Goal: Transaction & Acquisition: Purchase product/service

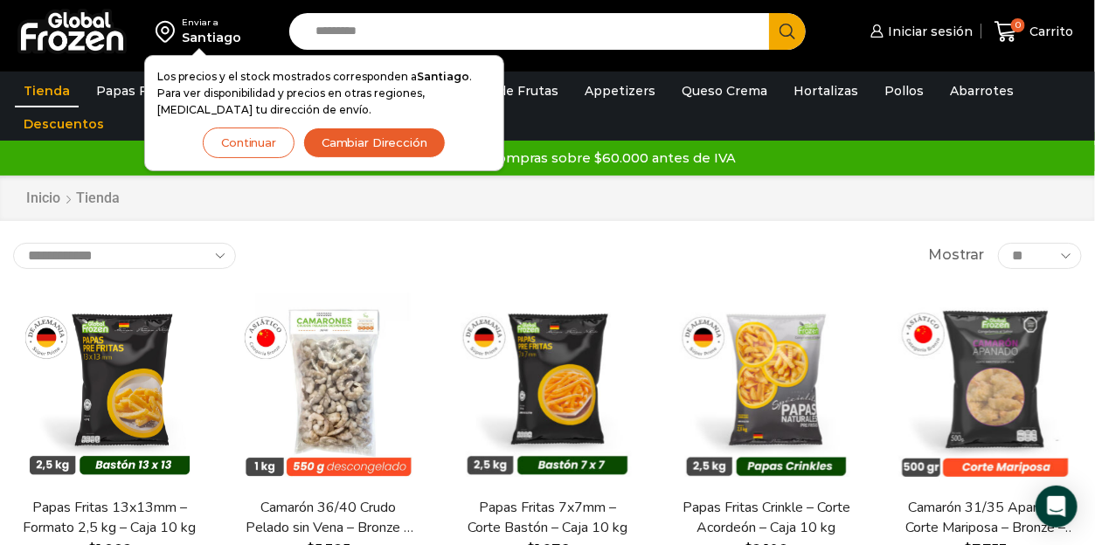
click at [377, 24] on input "Search input" at bounding box center [534, 31] width 454 height 37
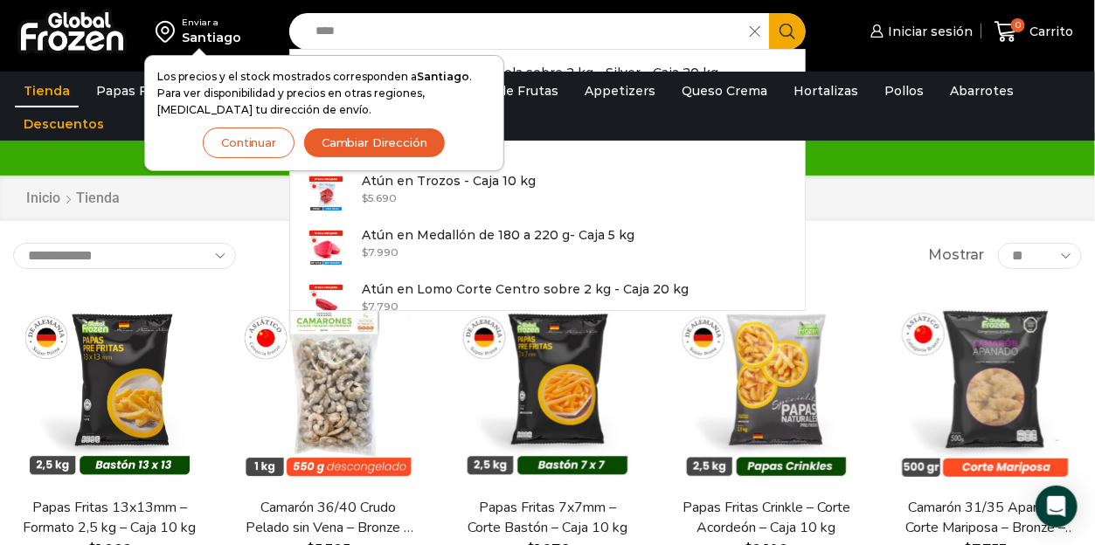
type input "****"
click at [791, 33] on icon "Search button" at bounding box center [787, 32] width 16 height 16
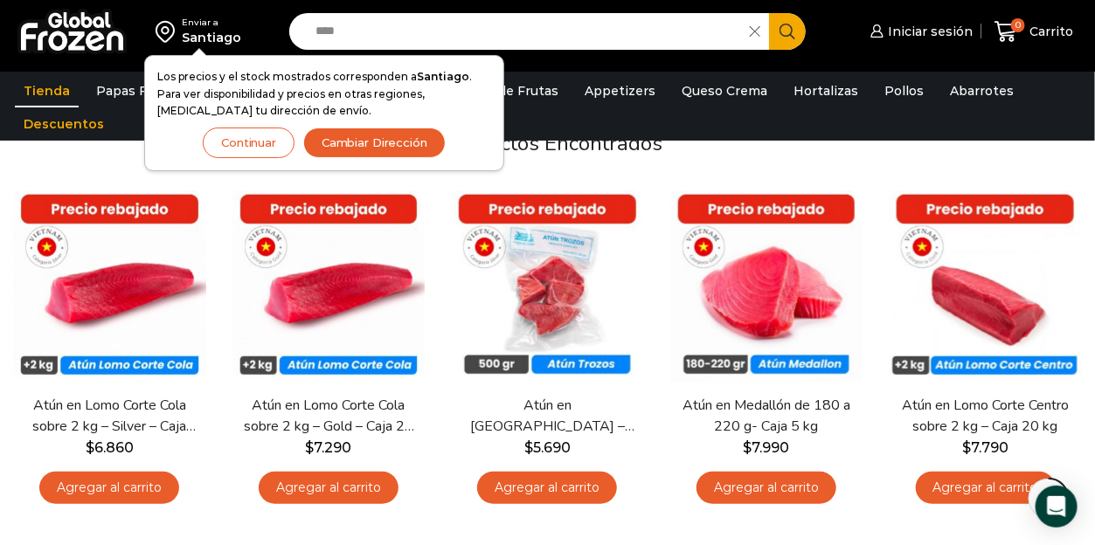
scroll to position [175, 0]
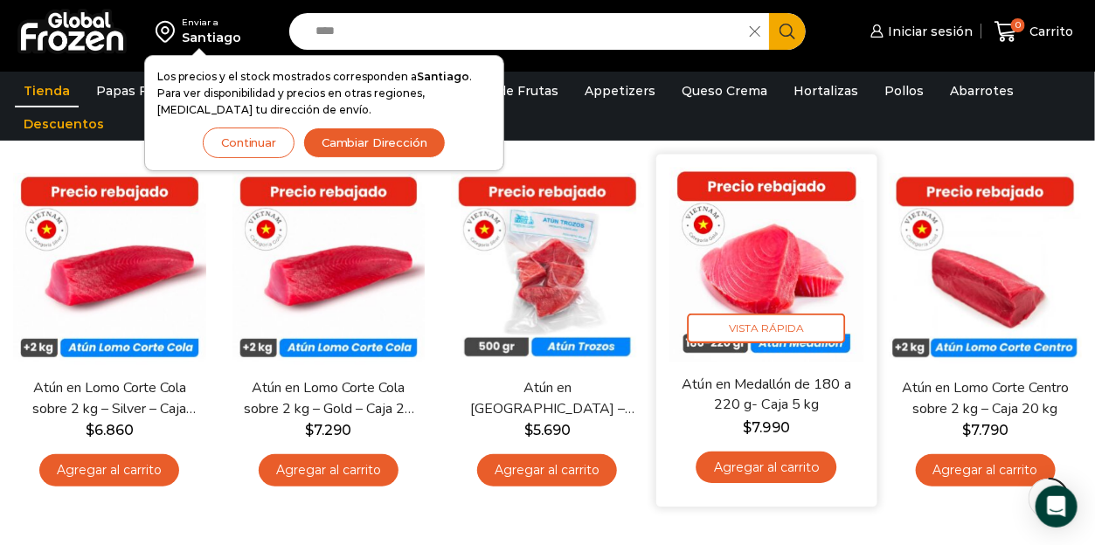
click at [777, 466] on link "Agregar al carrito" at bounding box center [766, 467] width 141 height 32
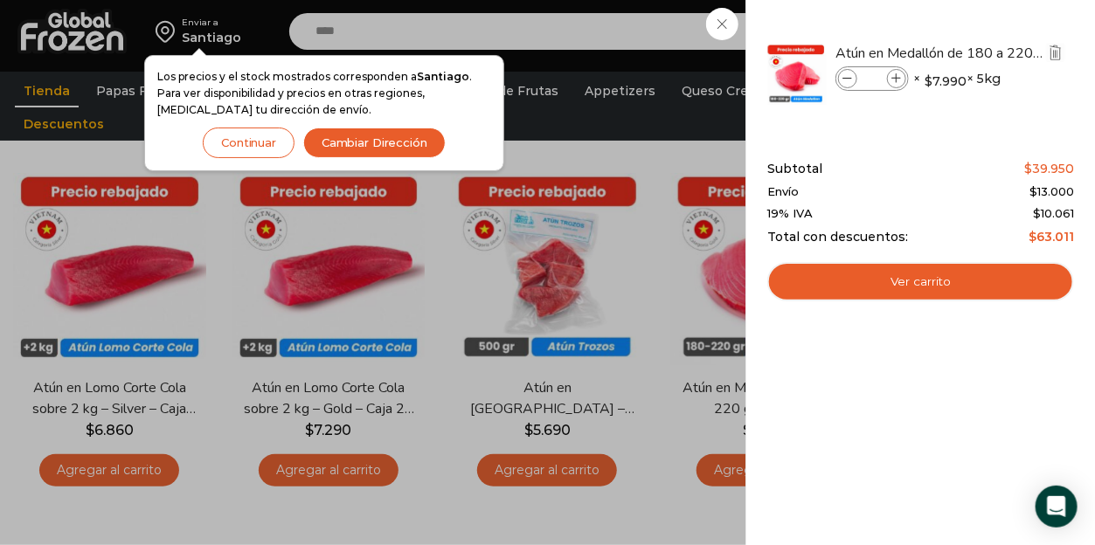
click at [894, 76] on icon at bounding box center [897, 79] width 10 height 10
type input "*"
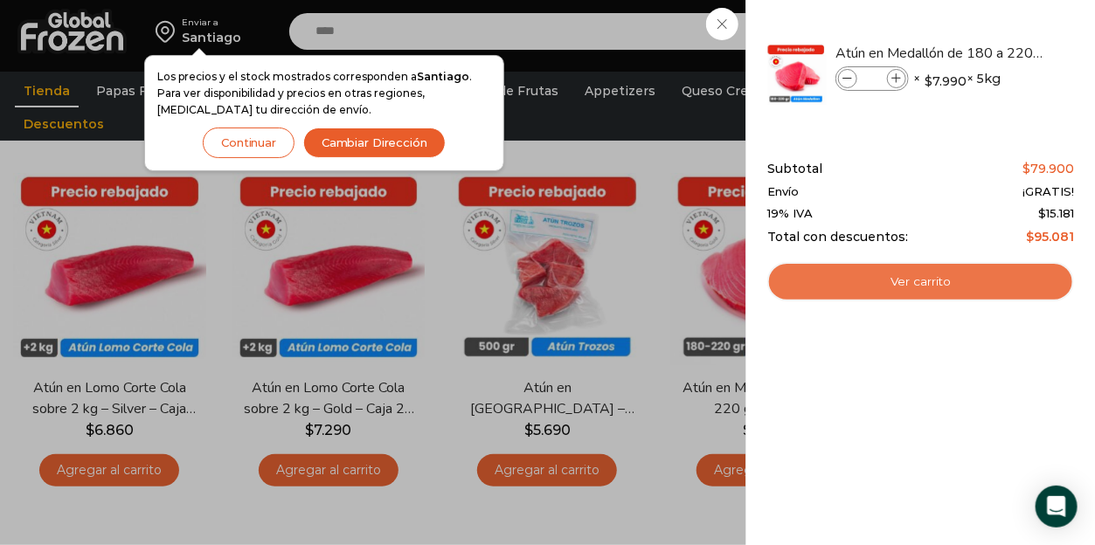
click at [926, 282] on link "Ver carrito" at bounding box center [920, 282] width 307 height 40
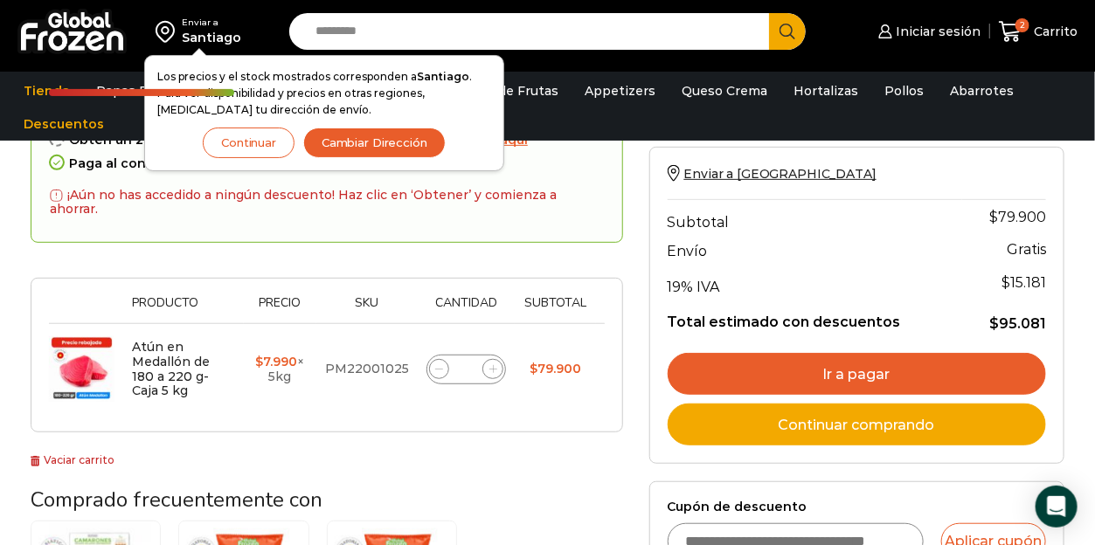
scroll to position [350, 0]
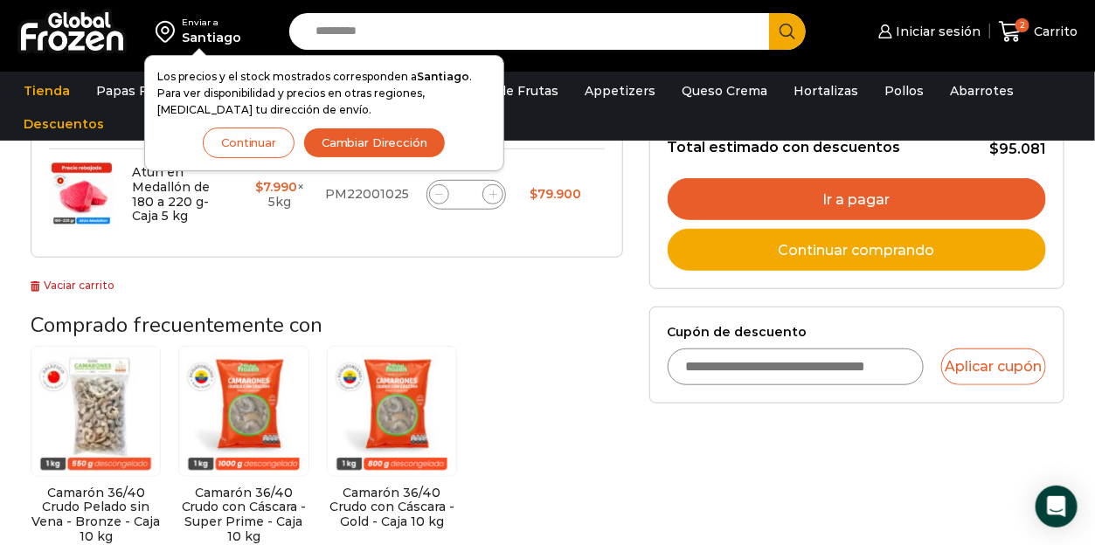
click at [888, 190] on link "Ir a pagar" at bounding box center [857, 199] width 378 height 42
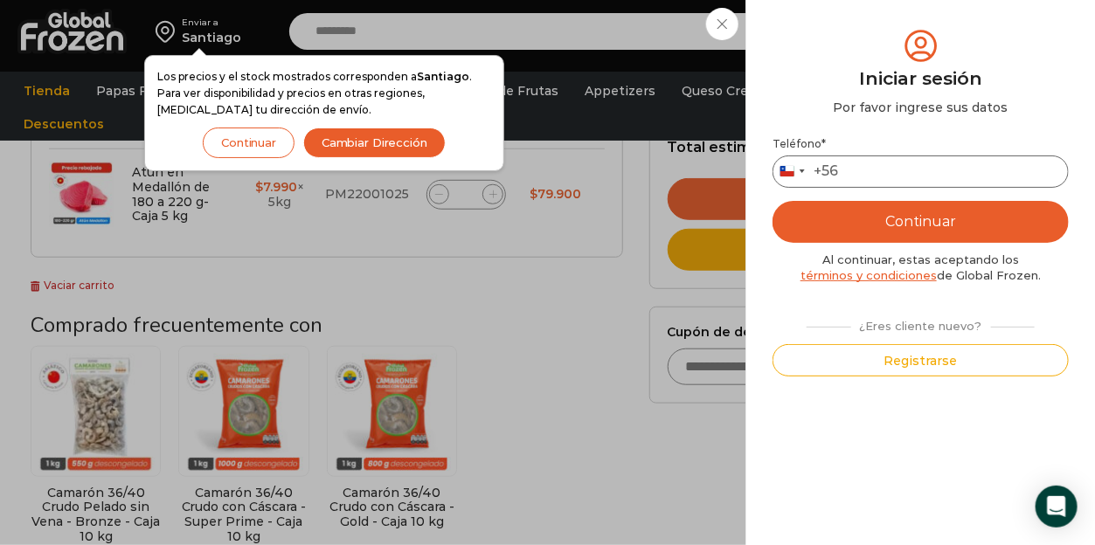
click at [860, 170] on input "Teléfono *" at bounding box center [920, 172] width 296 height 32
type input "*********"
click at [923, 226] on button "Continuar" at bounding box center [920, 222] width 296 height 42
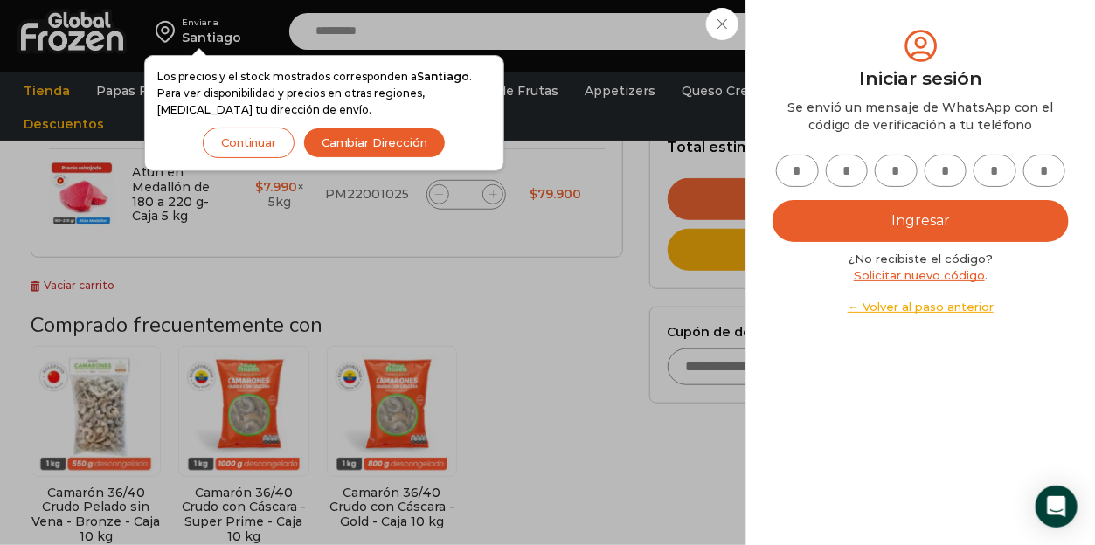
click at [793, 170] on input "text" at bounding box center [797, 171] width 43 height 32
type input "*"
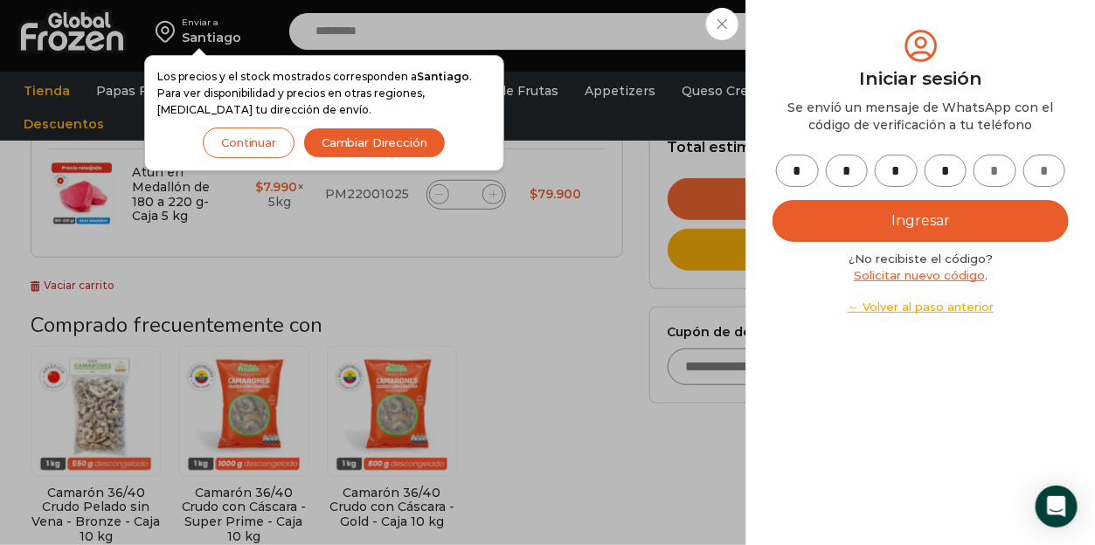
type input "*"
click at [926, 218] on button "Ingresar" at bounding box center [920, 221] width 296 height 42
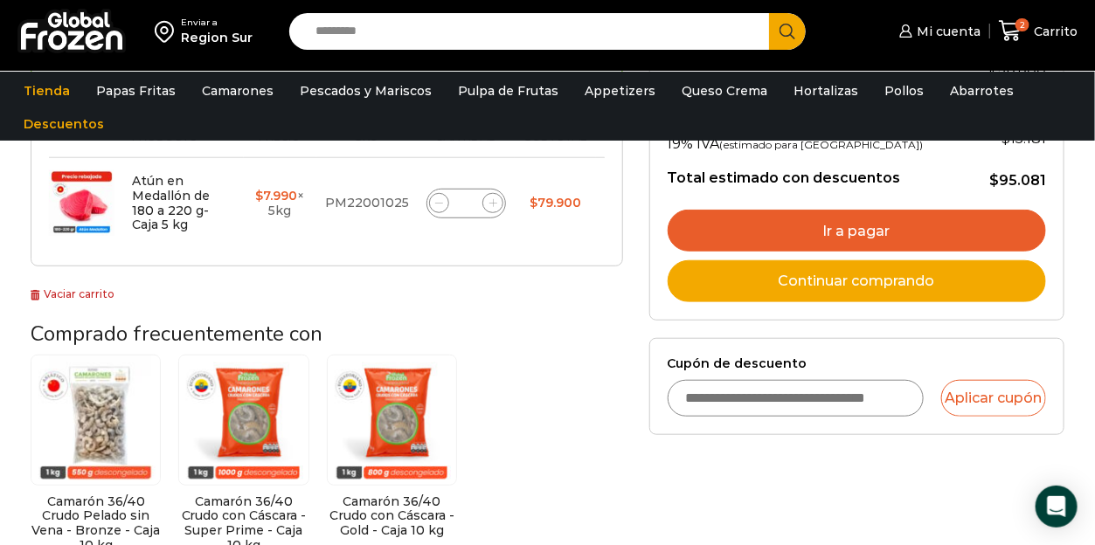
scroll to position [350, 0]
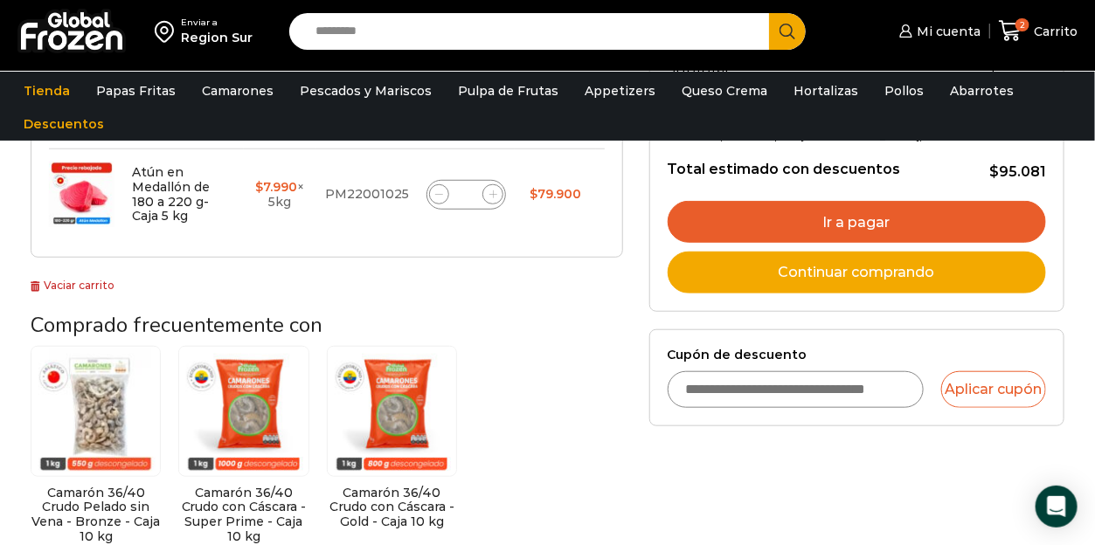
click at [842, 219] on link "Ir a pagar" at bounding box center [857, 222] width 378 height 42
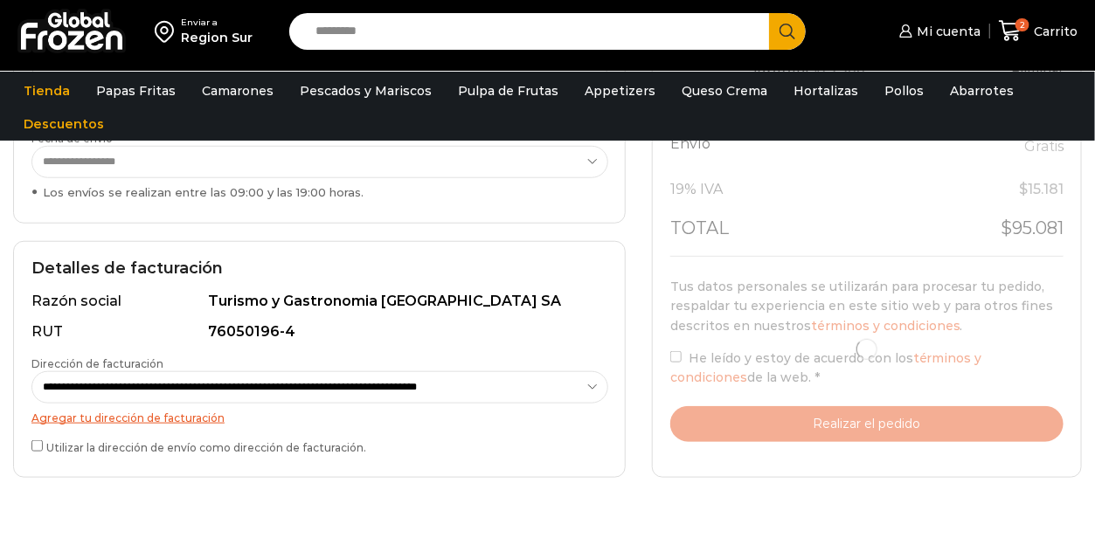
scroll to position [350, 0]
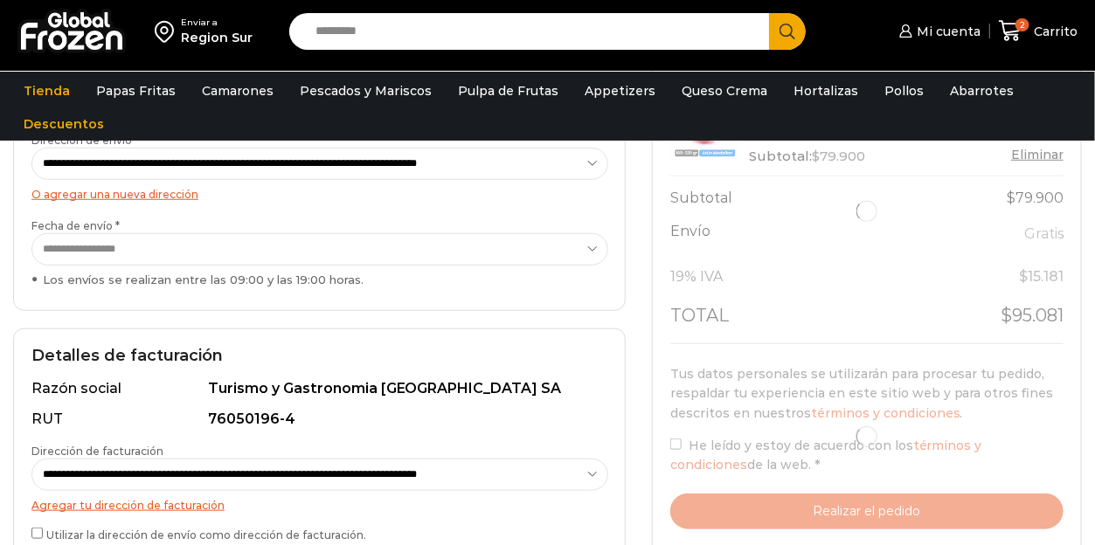
click at [683, 442] on div at bounding box center [866, 436] width 393 height 185
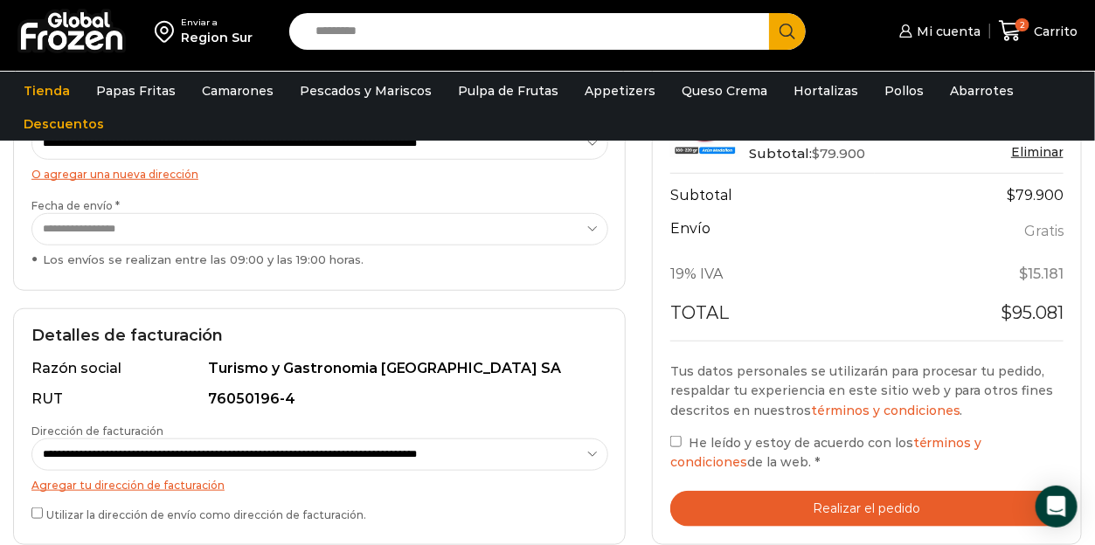
scroll to position [524, 0]
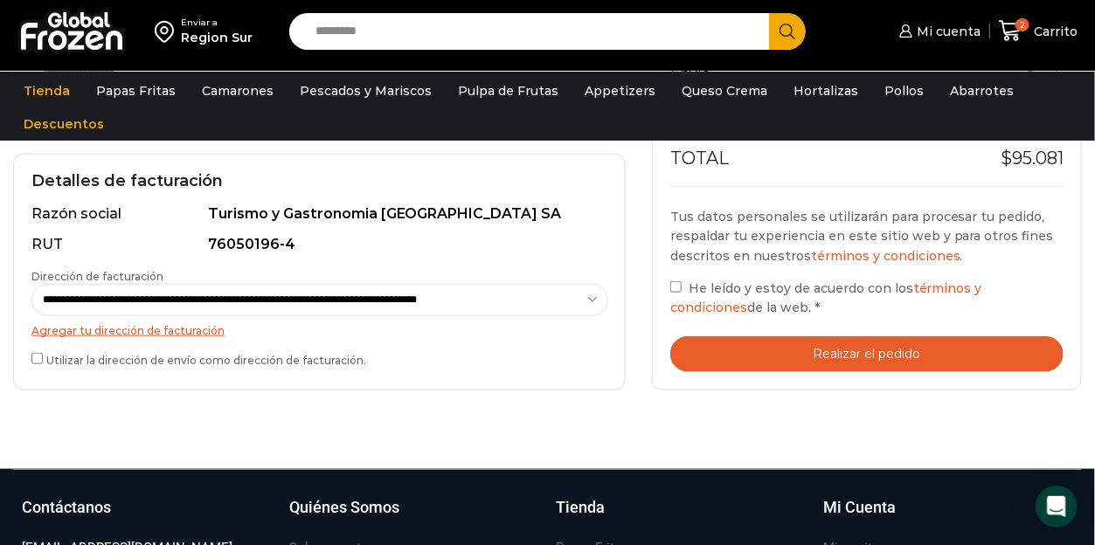
drag, startPoint x: 669, startPoint y: 273, endPoint x: 678, endPoint y: 279, distance: 10.2
click at [670, 274] on div "Tus datos personales se utilizarán para procesar tu pedido, respaldar tu experi…" at bounding box center [866, 263] width 393 height 112
click at [889, 354] on button "Realizar el pedido" at bounding box center [866, 354] width 393 height 36
